Goal: Find specific page/section: Find specific page/section

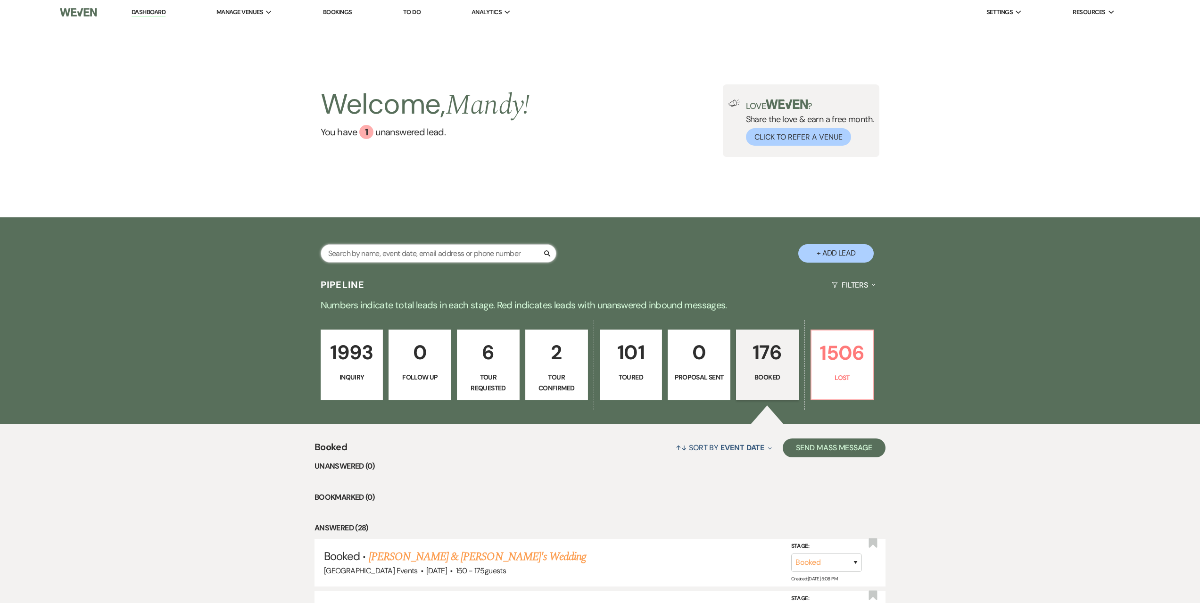
click at [372, 251] on input "text" at bounding box center [439, 253] width 236 height 18
type input "jenna robinson"
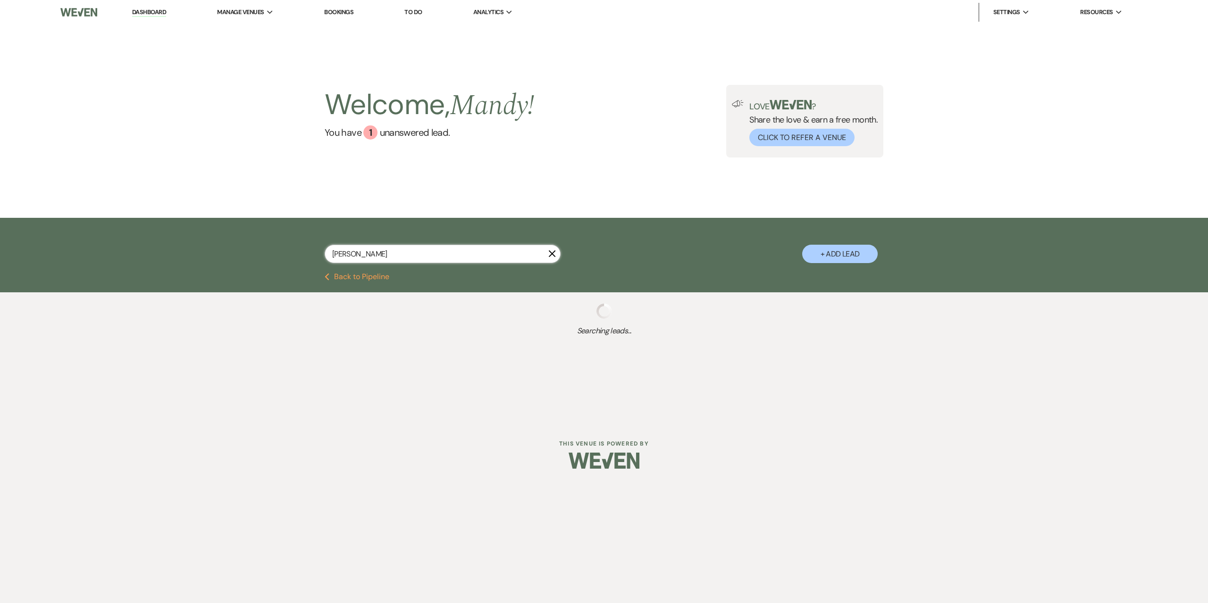
select select "8"
select select "6"
select select "8"
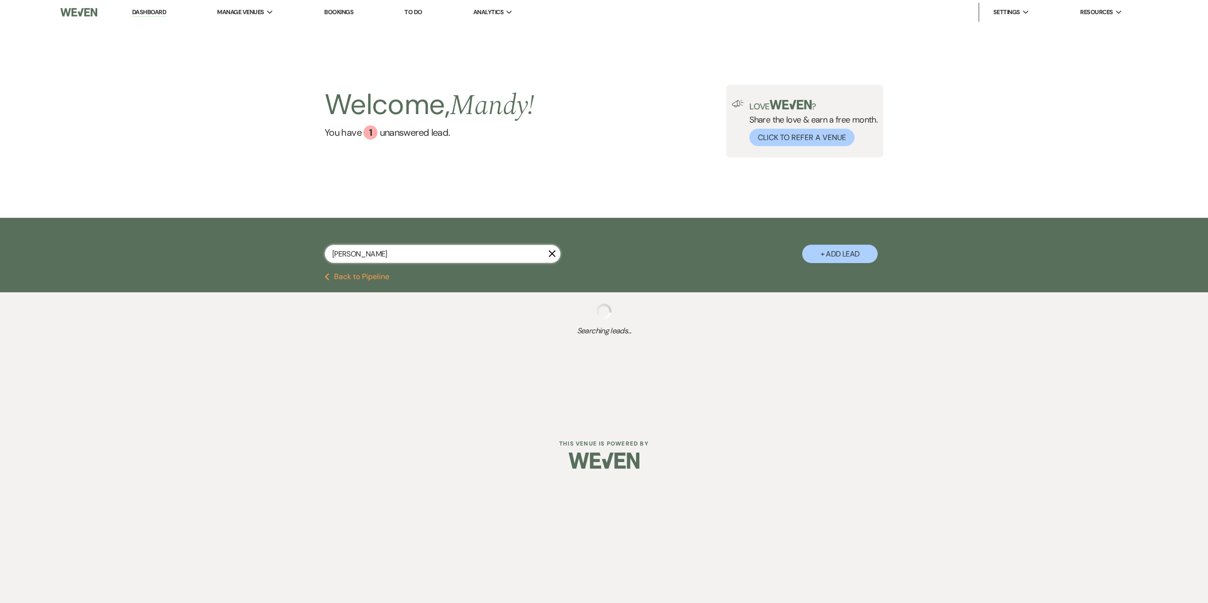
select select "8"
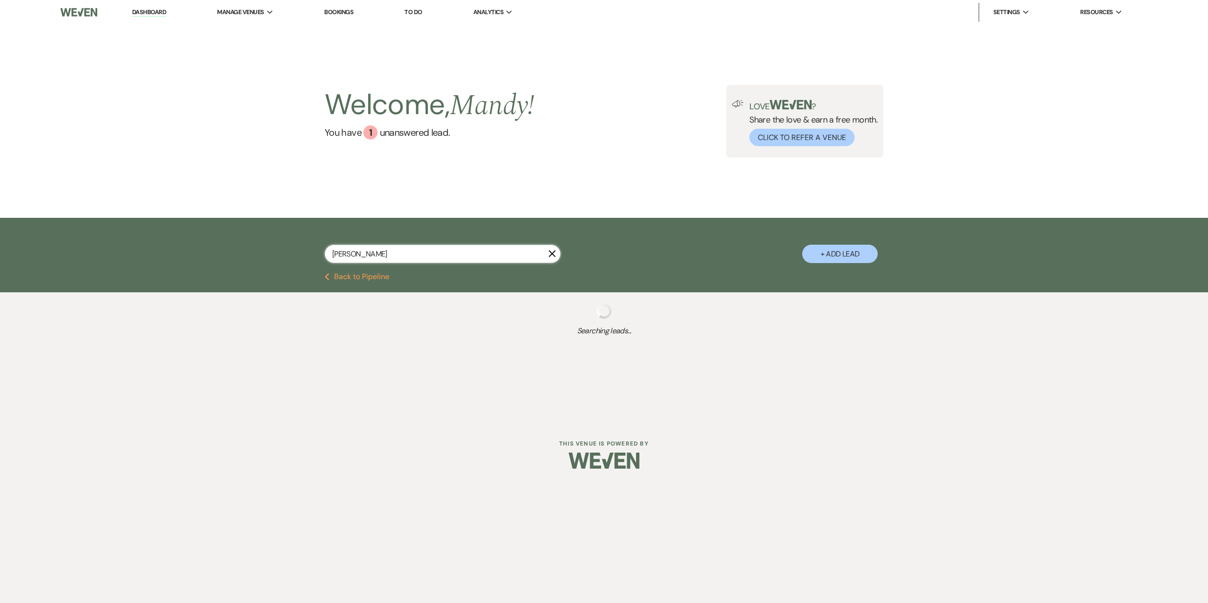
select select "8"
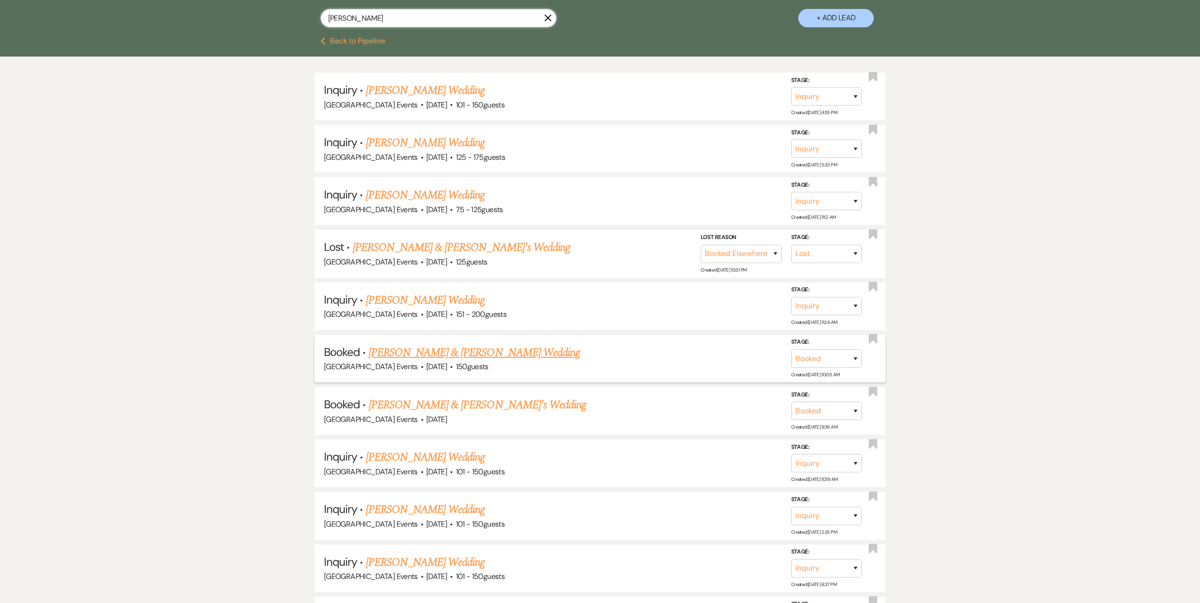
scroll to position [236, 0]
type input "jenna robinson"
click at [463, 408] on link "[PERSON_NAME] & [PERSON_NAME]'s Wedding" at bounding box center [478, 404] width 218 height 17
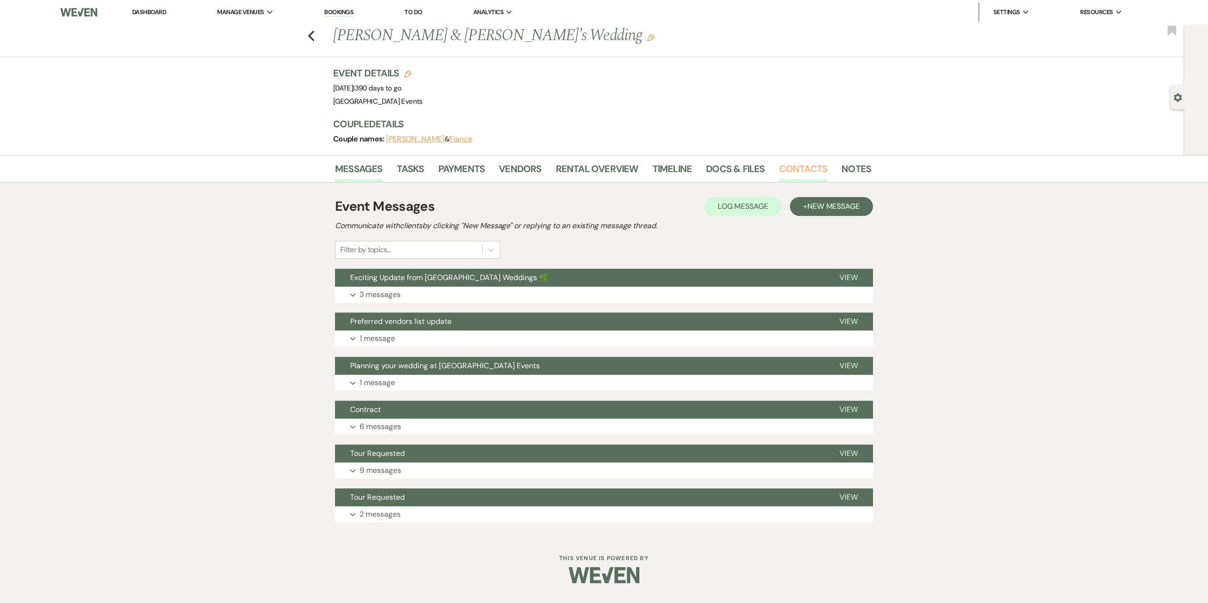
click at [786, 164] on link "Contacts" at bounding box center [803, 171] width 49 height 21
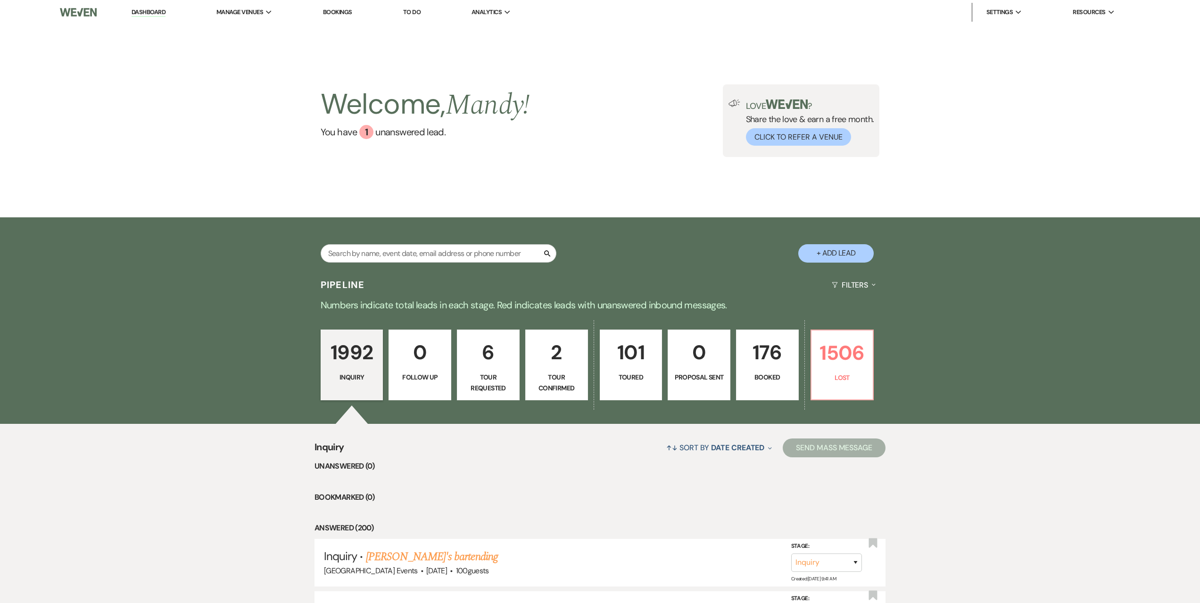
click at [786, 383] on link "176 Booked" at bounding box center [767, 365] width 63 height 71
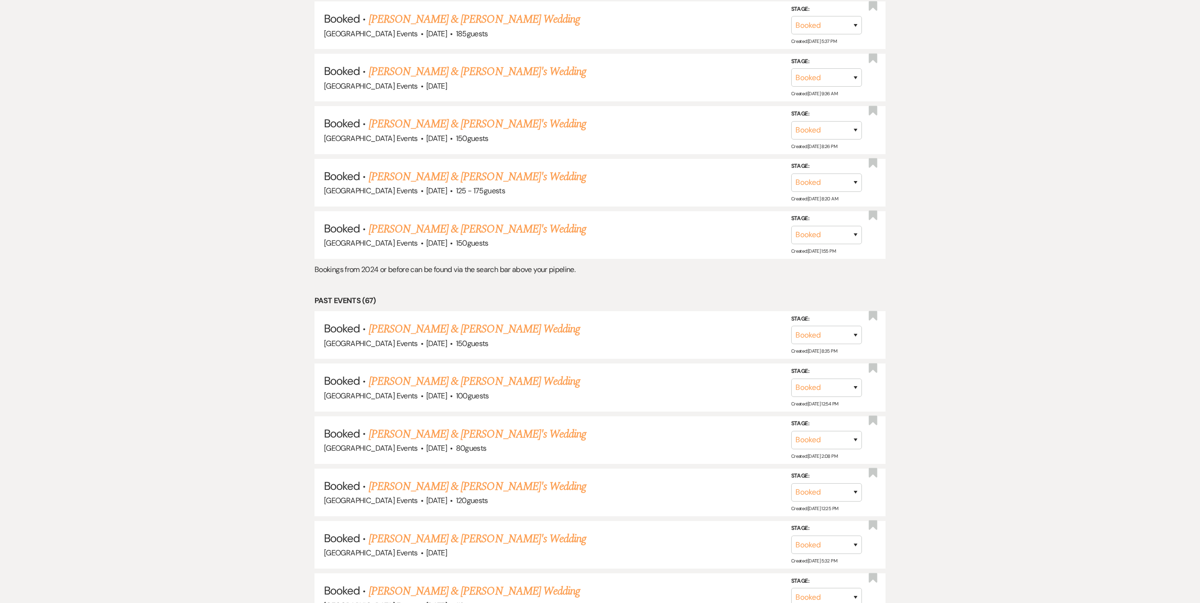
scroll to position [1745, 0]
click at [425, 177] on link "[PERSON_NAME] & [PERSON_NAME]'s Wedding" at bounding box center [478, 175] width 218 height 17
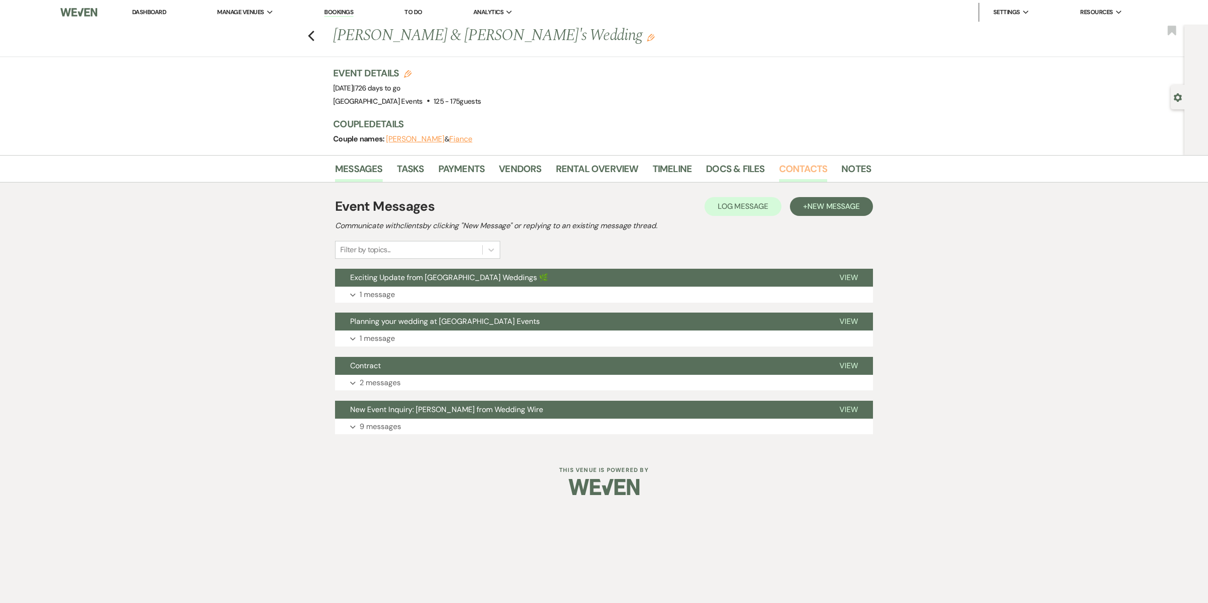
click at [791, 170] on link "Contacts" at bounding box center [803, 171] width 49 height 21
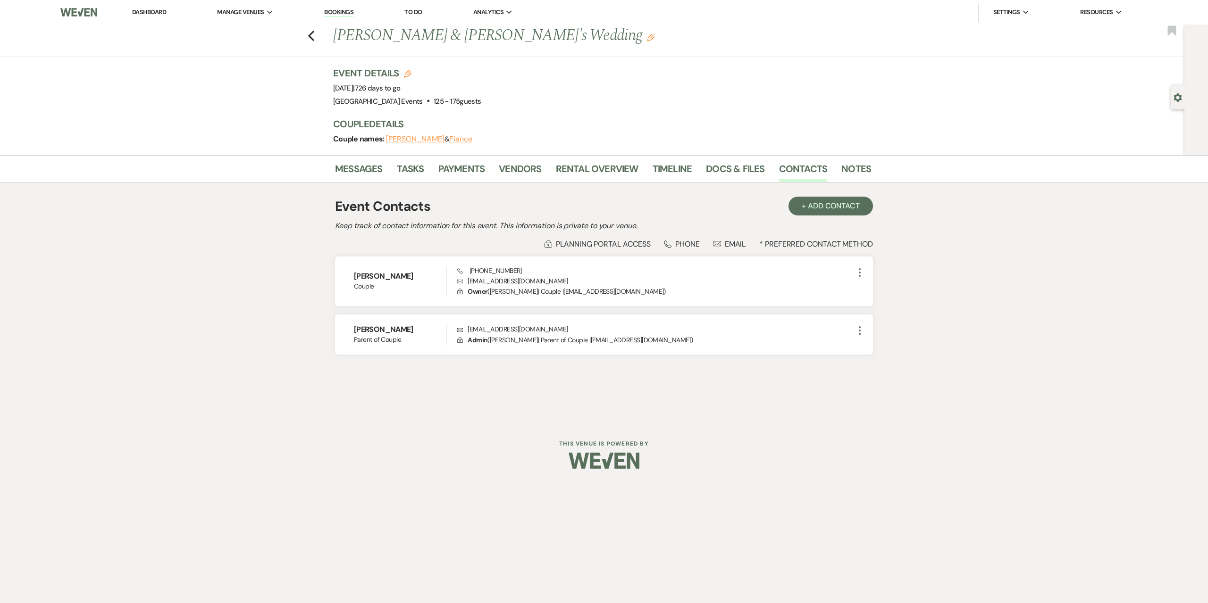
click at [144, 11] on link "Dashboard" at bounding box center [149, 12] width 34 height 8
